Goal: Information Seeking & Learning: Compare options

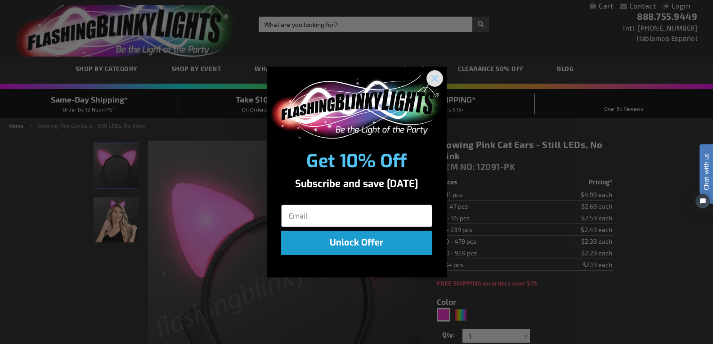
click at [435, 79] on icon "Close dialog" at bounding box center [434, 79] width 6 height 6
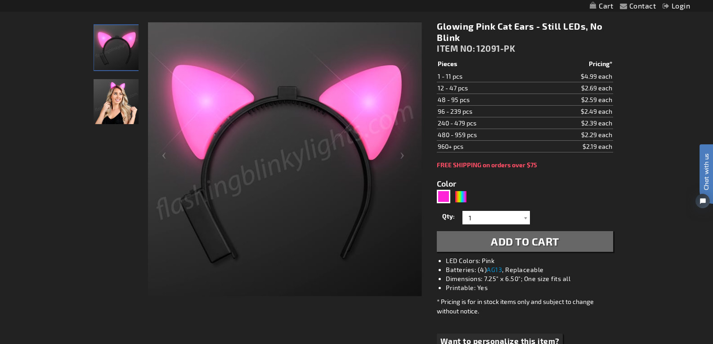
scroll to position [119, 0]
click at [459, 190] on div "Multicolor" at bounding box center [460, 195] width 13 height 13
type input "5659"
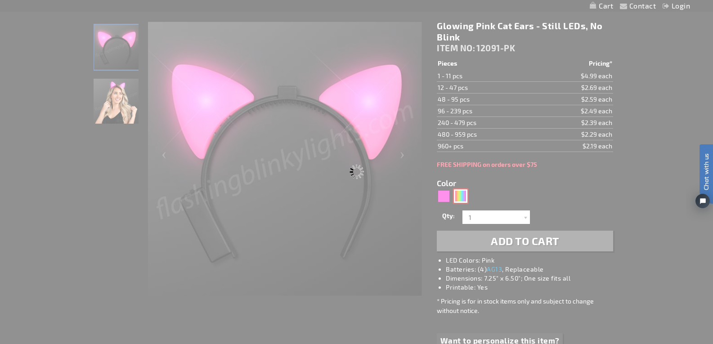
type input "12091-MLT"
type input "Customize - Color Change LED Cat Ears Headband - ITEM NO: 12091-MLT"
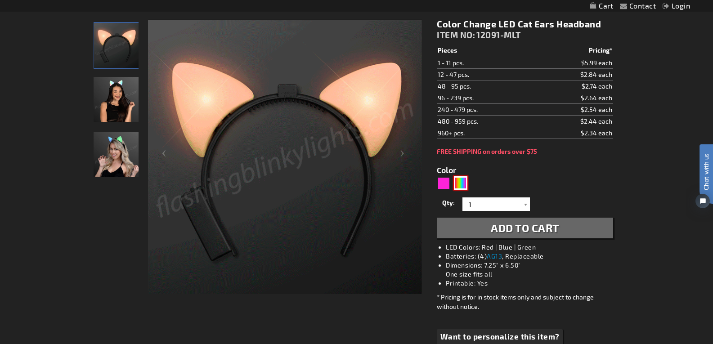
scroll to position [120, 0]
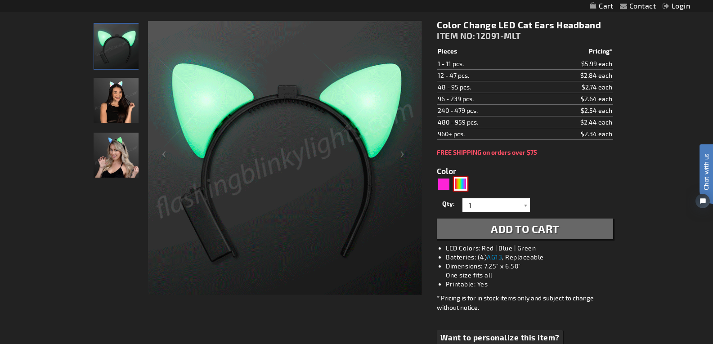
click at [118, 98] on img at bounding box center [116, 100] width 45 height 45
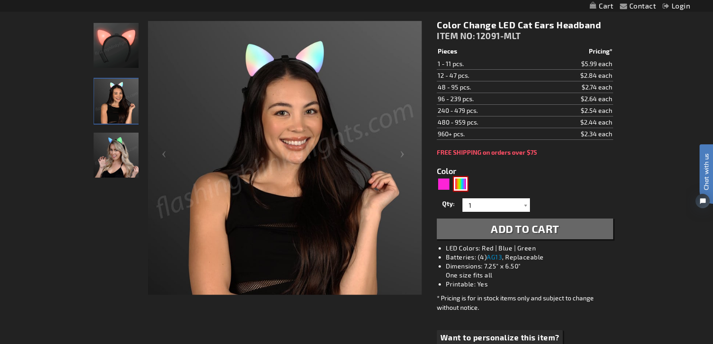
click at [118, 145] on img at bounding box center [116, 155] width 45 height 45
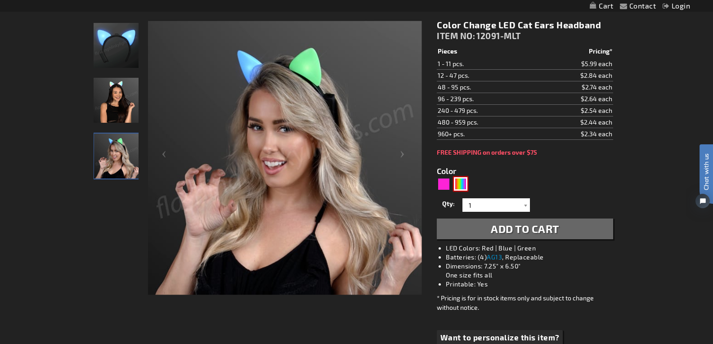
click at [109, 59] on img at bounding box center [116, 45] width 45 height 45
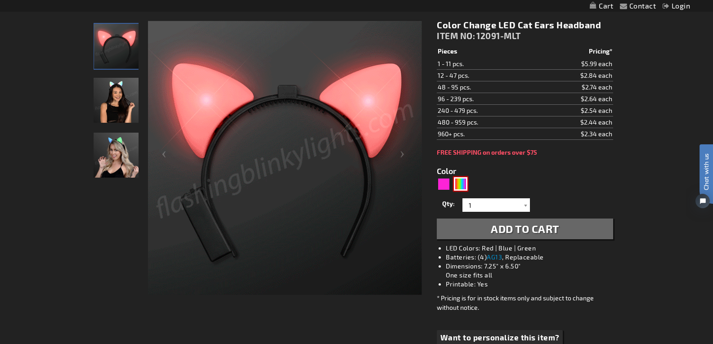
scroll to position [0, 0]
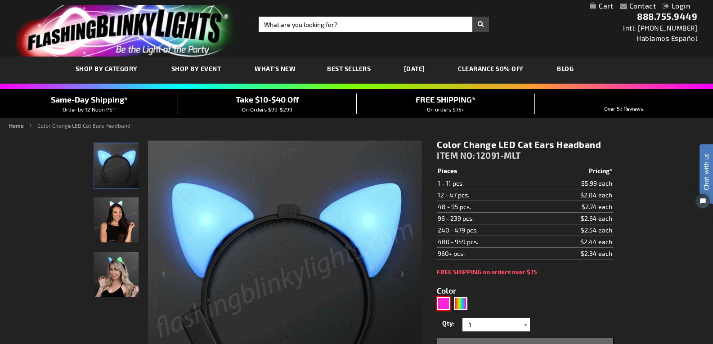
click at [442, 299] on div "Pink" at bounding box center [443, 303] width 13 height 13
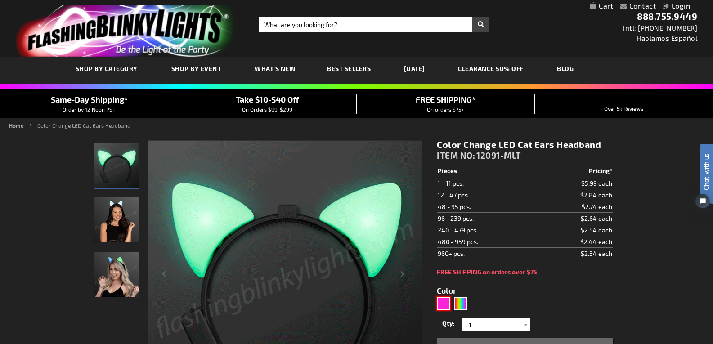
type input "5639"
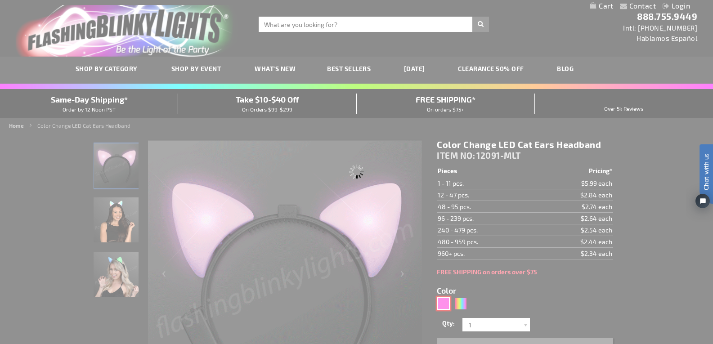
type input "12091-PK"
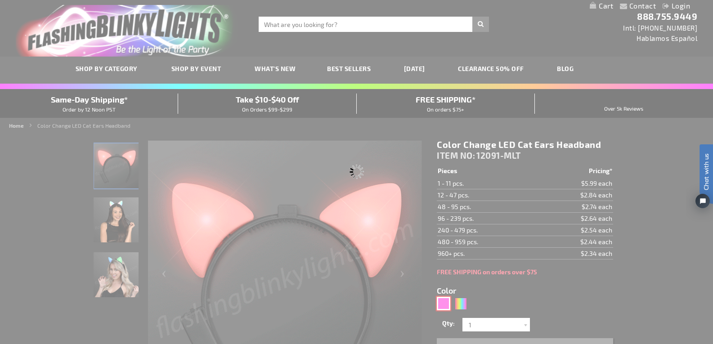
type input "Customize - Glowing Pink Cat Ears - Still LEDs, No Blink - ITEM NO: 12091-PK"
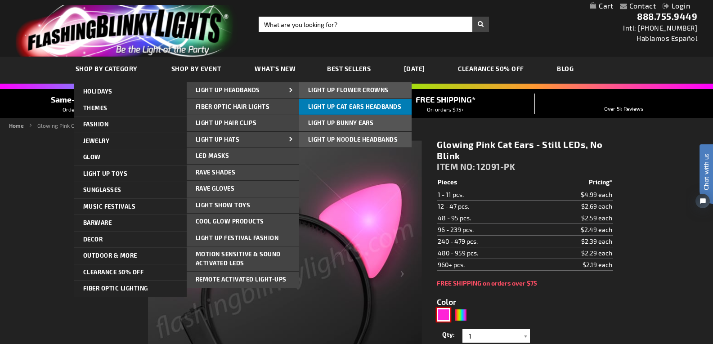
click at [317, 99] on link "Light Up Cat Ears Headbands" at bounding box center [355, 107] width 112 height 16
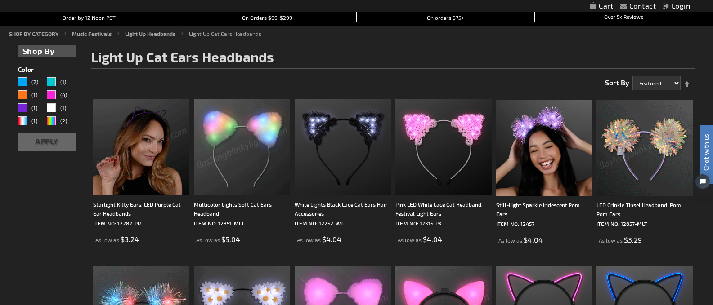
scroll to position [94, 0]
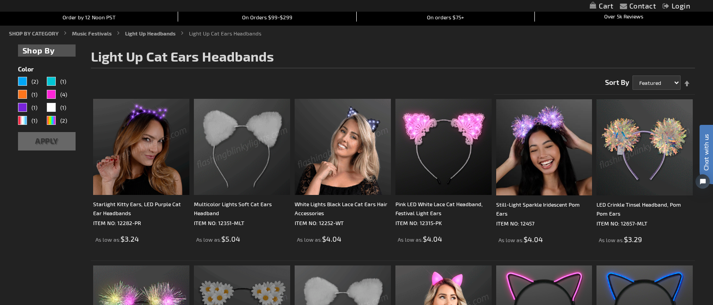
click at [262, 121] on img at bounding box center [242, 147] width 96 height 96
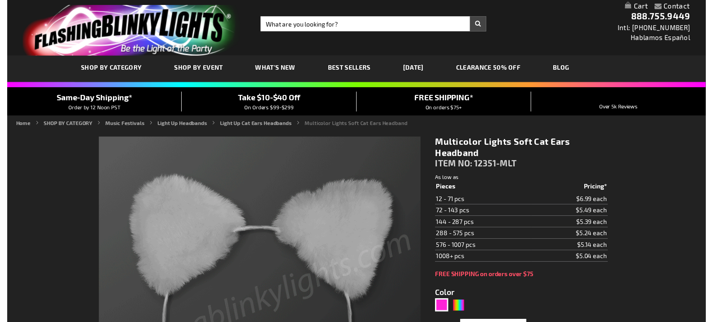
scroll to position [80, 0]
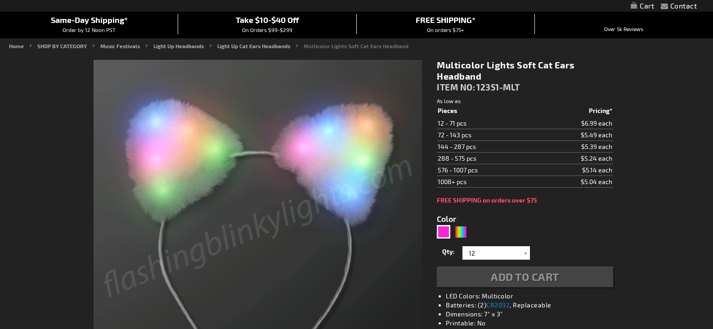
type input "Customize - Soft Cat Ears Pink Light Up Headbands - ITEM NO: 12351-PK"
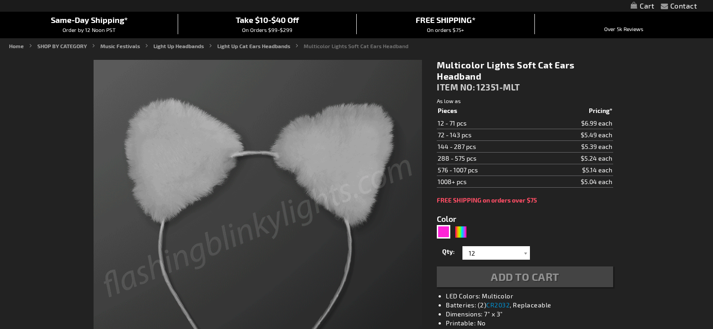
type input "12351-PK"
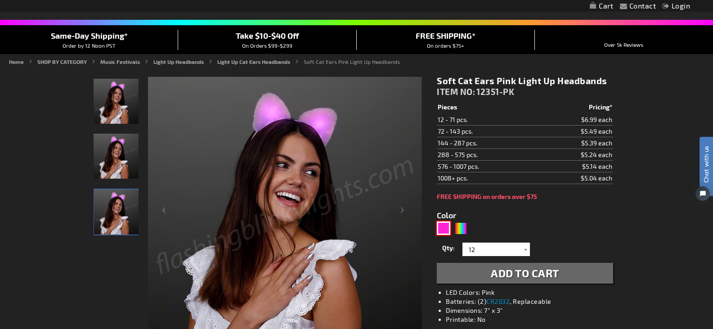
scroll to position [71, 0]
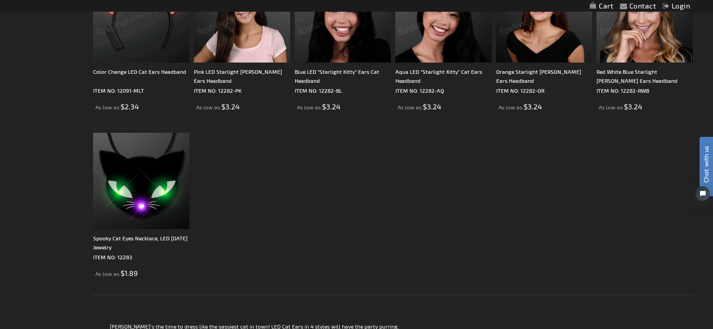
scroll to position [560, 0]
